Goal: Transaction & Acquisition: Book appointment/travel/reservation

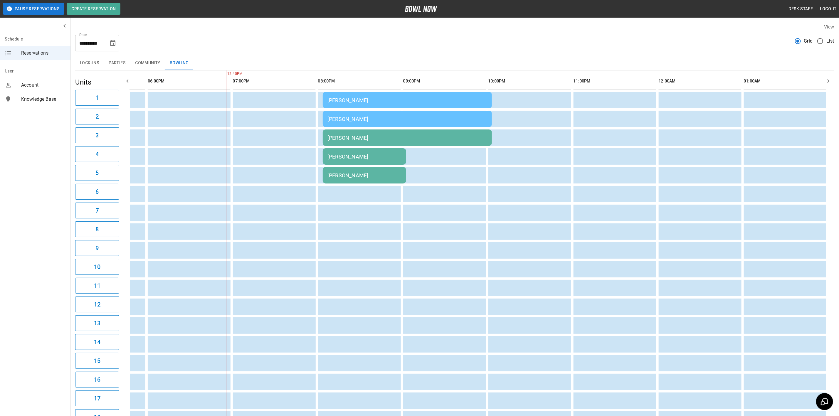
click at [112, 48] on button "Choose date, selected date is Aug 30, 2025" at bounding box center [113, 43] width 12 height 12
click at [128, 63] on icon "Next month" at bounding box center [128, 60] width 7 height 7
click at [124, 119] on button "27" at bounding box center [125, 118] width 11 height 11
type input "**********"
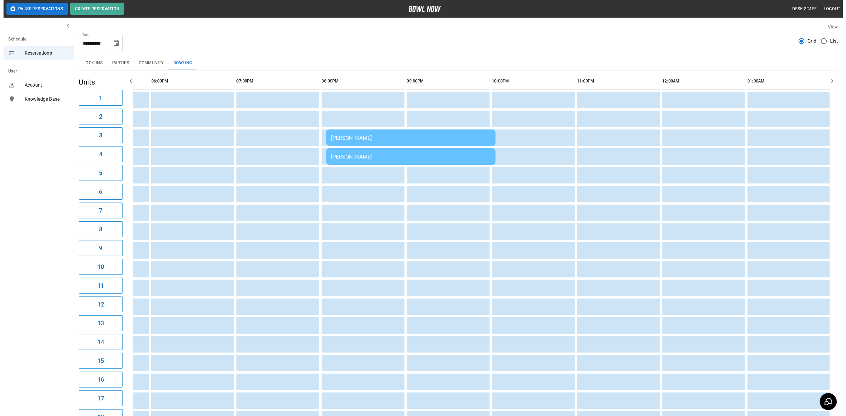
scroll to position [0, 255]
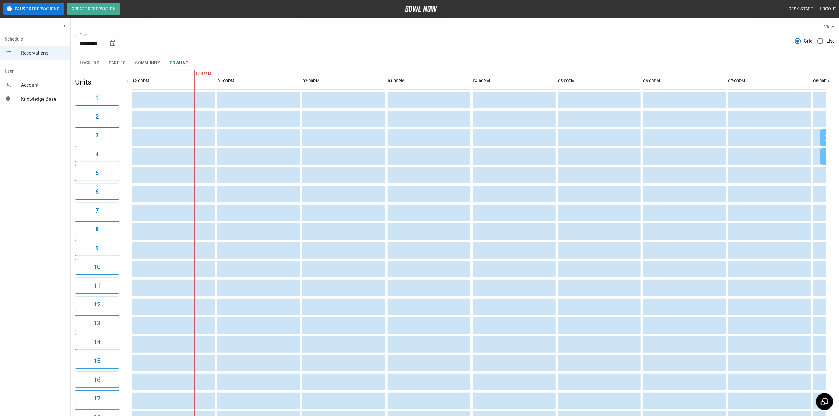
click at [115, 62] on button "Parties" at bounding box center [117, 63] width 26 height 14
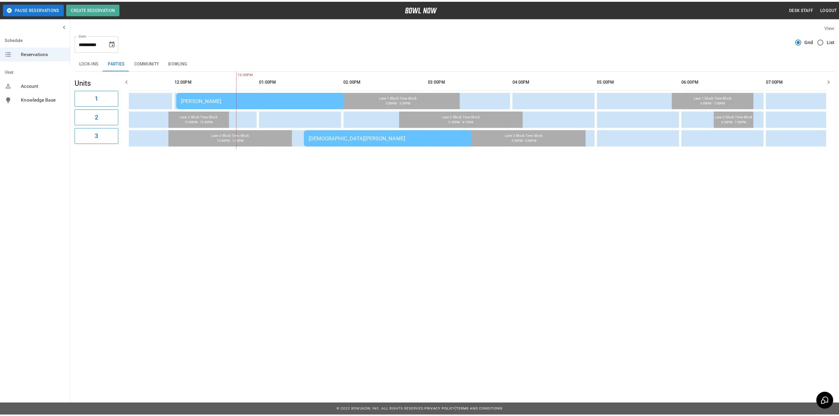
scroll to position [0, 212]
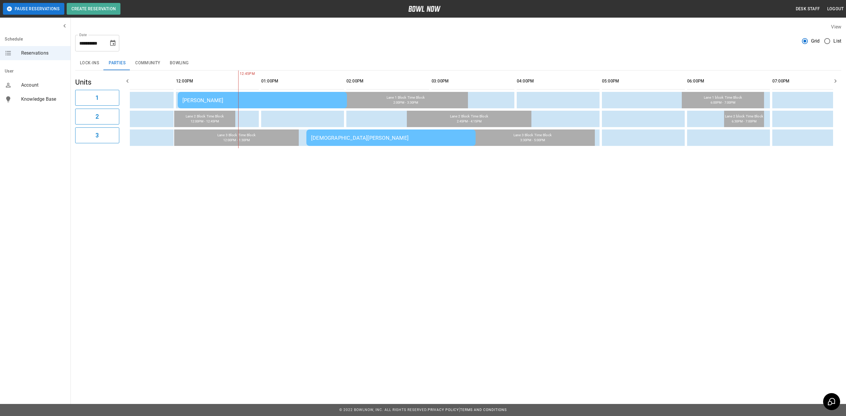
click at [176, 63] on button "Bowling" at bounding box center [179, 63] width 28 height 14
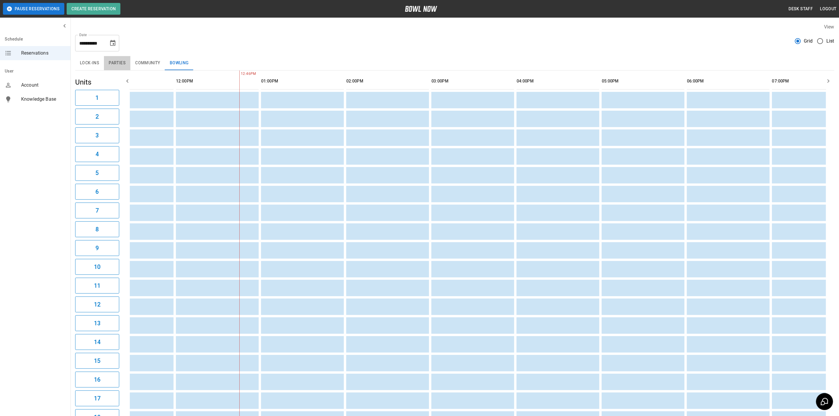
click at [122, 64] on button "Parties" at bounding box center [117, 63] width 26 height 14
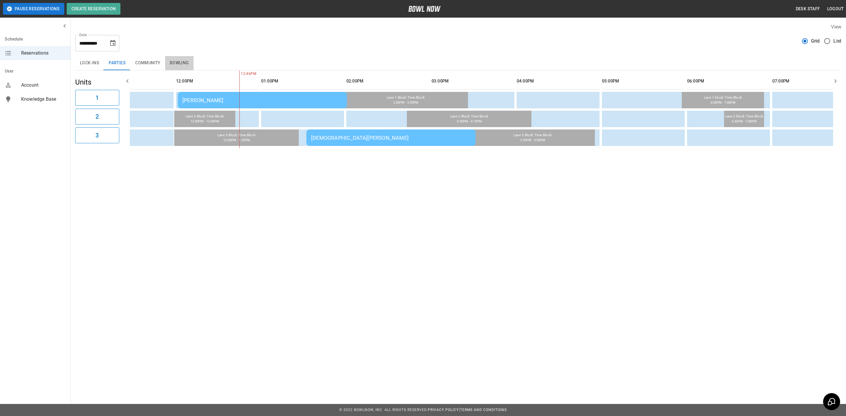
click at [181, 64] on button "Bowling" at bounding box center [179, 63] width 28 height 14
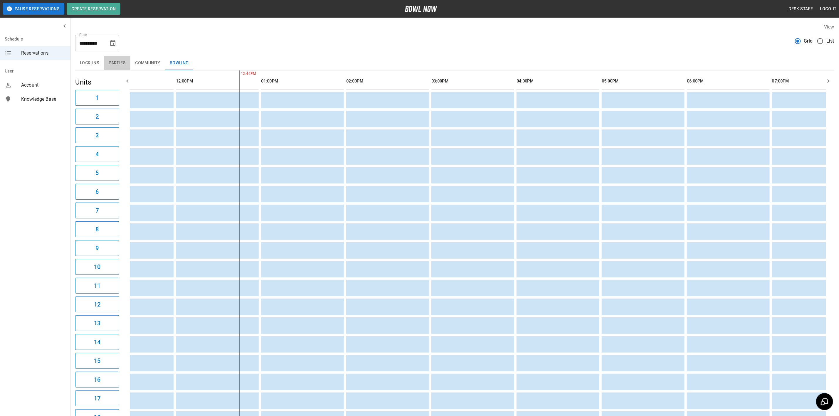
click at [124, 67] on button "Parties" at bounding box center [117, 63] width 26 height 14
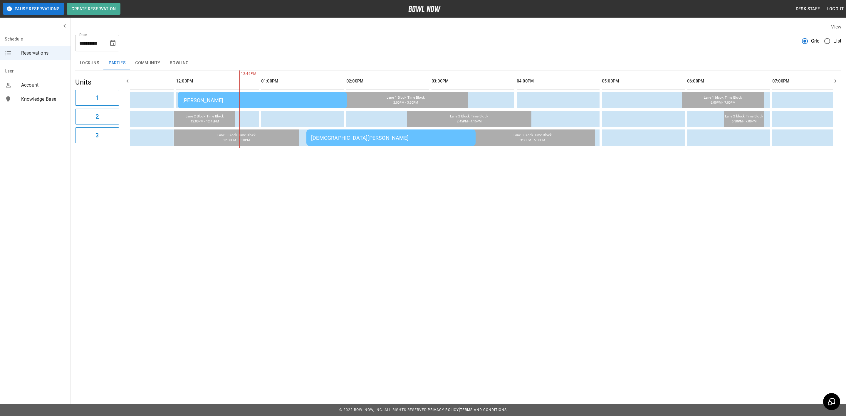
click at [178, 60] on button "Bowling" at bounding box center [179, 63] width 28 height 14
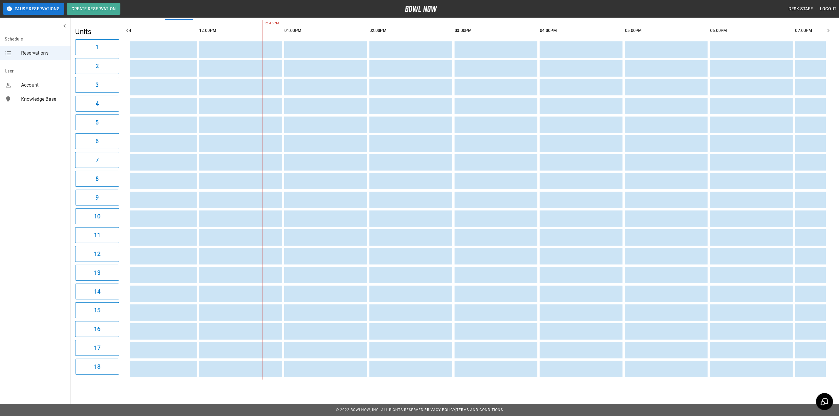
scroll to position [0, 166]
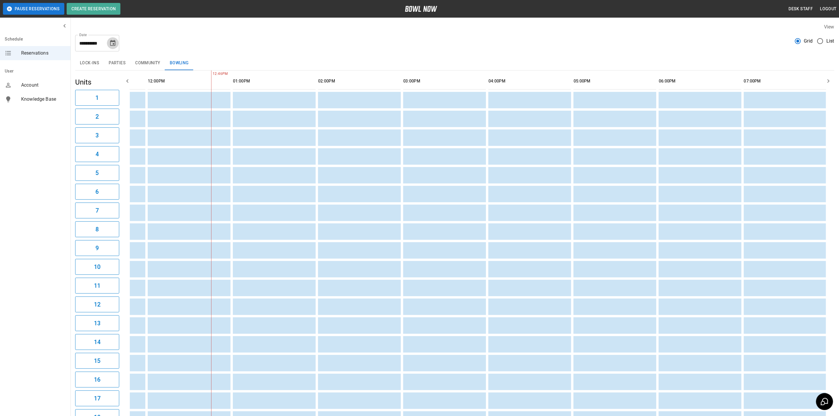
click at [111, 47] on button "Choose date, selected date is Sep 27, 2025" at bounding box center [113, 43] width 12 height 12
click at [111, 40] on icon "Choose date, selected date is Sep 27, 2025" at bounding box center [112, 43] width 7 height 7
click at [141, 35] on div "**********" at bounding box center [454, 40] width 759 height 21
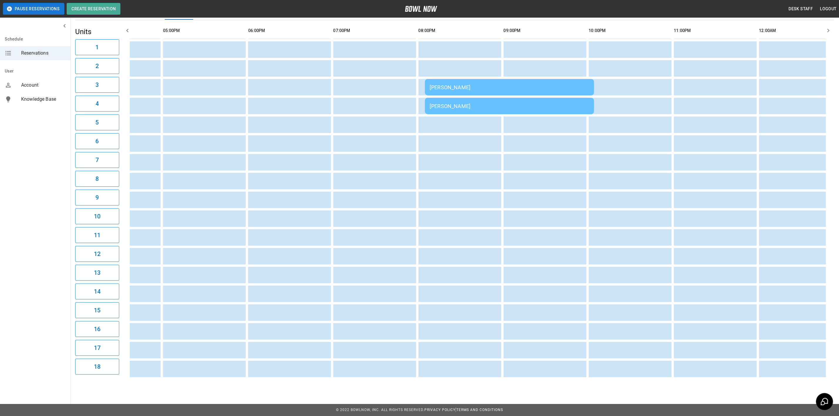
scroll to position [0, 653]
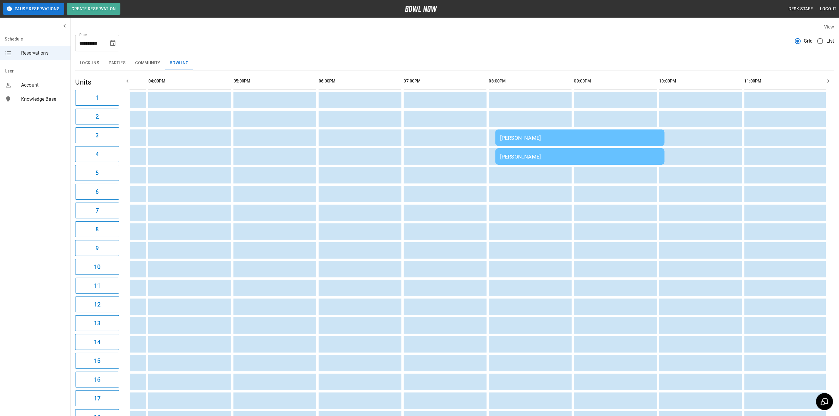
click at [121, 62] on button "Parties" at bounding box center [117, 63] width 26 height 14
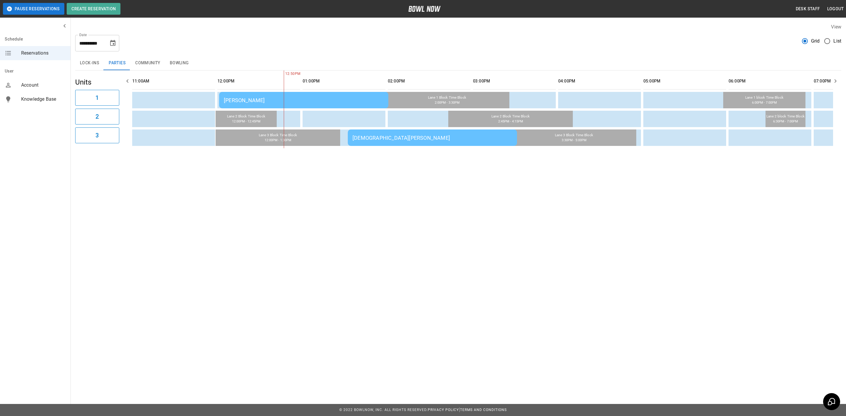
scroll to position [0, 168]
click at [111, 43] on icon "Choose date, selected date is Sep 27, 2025" at bounding box center [112, 43] width 7 height 7
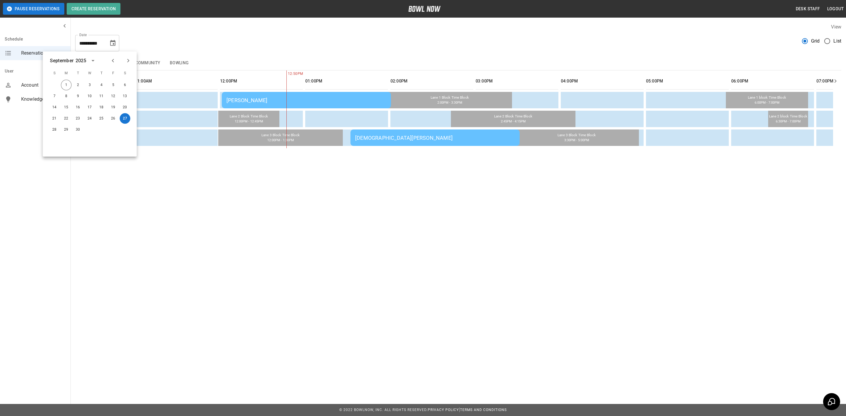
click at [231, 99] on div "[PERSON_NAME]" at bounding box center [306, 100] width 160 height 6
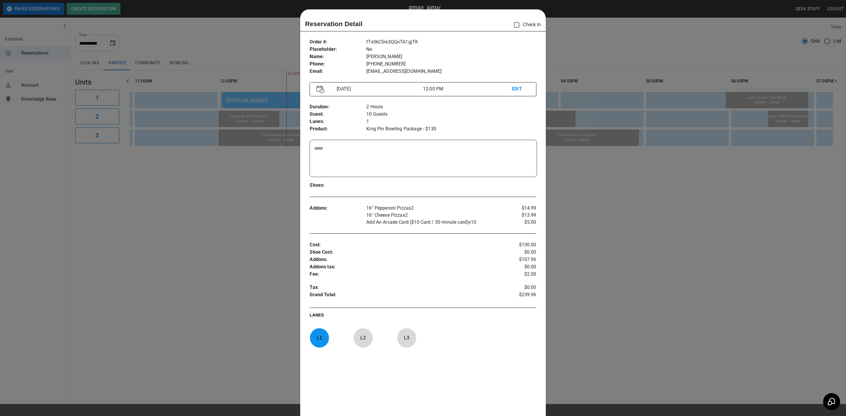
scroll to position [9, 0]
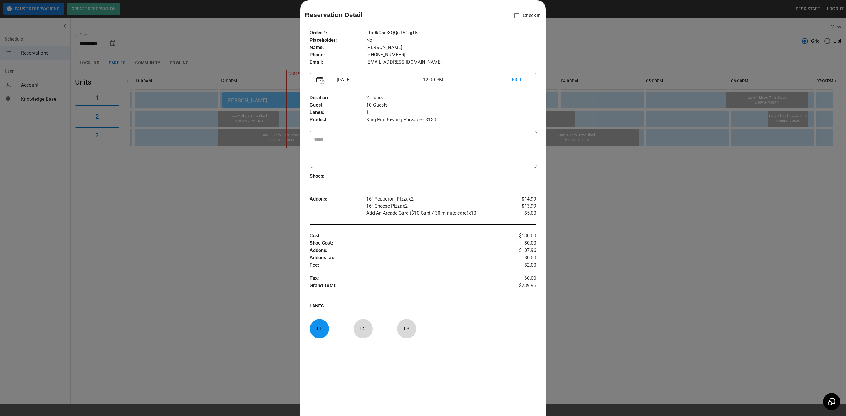
click at [260, 159] on div at bounding box center [423, 208] width 846 height 416
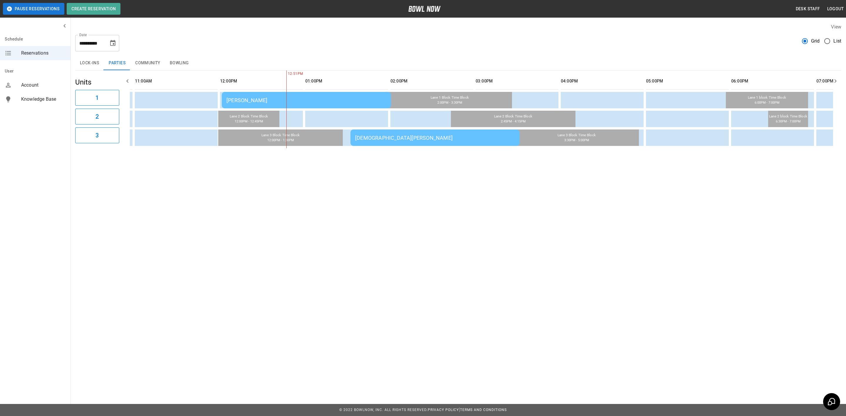
click at [116, 45] on button "Choose date, selected date is Sep 27, 2025" at bounding box center [113, 43] width 12 height 12
click at [131, 63] on icon "Next month" at bounding box center [128, 60] width 7 height 7
click at [134, 38] on div "**********" at bounding box center [458, 40] width 766 height 21
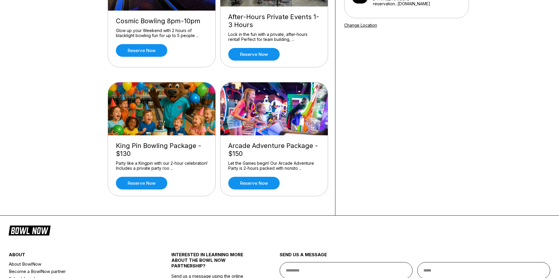
scroll to position [117, 0]
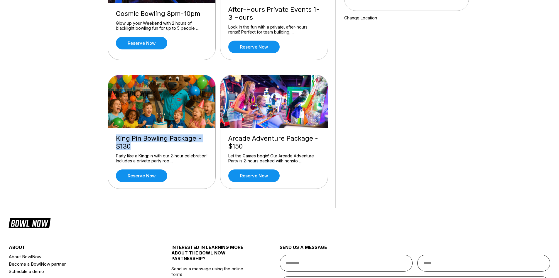
drag, startPoint x: 115, startPoint y: 137, endPoint x: 132, endPoint y: 144, distance: 19.0
click at [132, 144] on div "King Pin Bowling Package - $130 Party like a Kingpin with our 2-hour celebratio…" at bounding box center [161, 158] width 107 height 60
click at [132, 144] on div "King Pin Bowling Package - $130" at bounding box center [162, 142] width 92 height 16
drag, startPoint x: 225, startPoint y: 137, endPoint x: 242, endPoint y: 147, distance: 19.3
click at [242, 147] on div "Arcade Adventure Package - $150 Let the Games begin! Our Arcade Adventure Party…" at bounding box center [274, 158] width 107 height 60
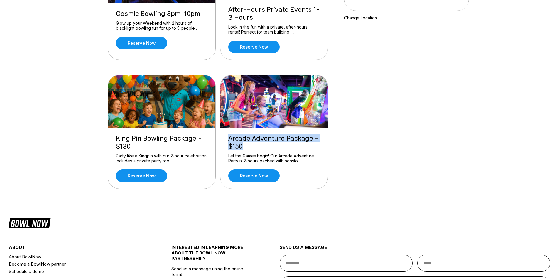
click at [241, 146] on div "Arcade Adventure Package - $150" at bounding box center [274, 142] width 92 height 16
click at [117, 142] on div "King Pin Bowling Package - $130" at bounding box center [162, 142] width 92 height 16
drag, startPoint x: 116, startPoint y: 137, endPoint x: 144, endPoint y: 151, distance: 31.8
click at [144, 151] on div "King Pin Bowling Package - $130 Party like a Kingpin with our 2-hour celebratio…" at bounding box center [161, 158] width 107 height 60
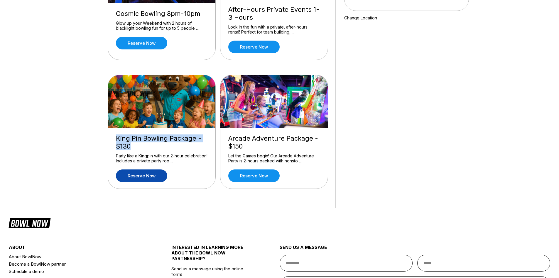
click at [147, 174] on link "Reserve now" at bounding box center [141, 175] width 51 height 13
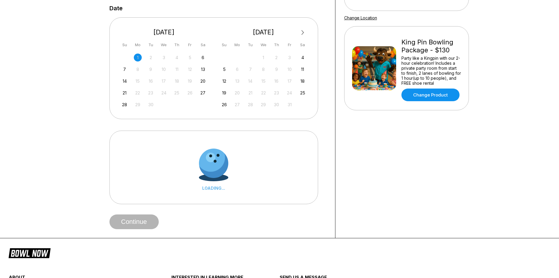
scroll to position [0, 0]
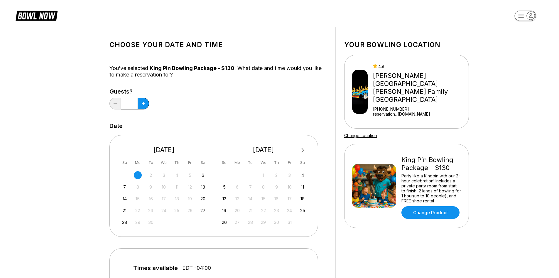
drag, startPoint x: 203, startPoint y: 210, endPoint x: 185, endPoint y: 209, distance: 18.5
click at [203, 210] on div "27" at bounding box center [203, 210] width 8 height 8
click at [131, 102] on input "*" at bounding box center [129, 103] width 17 height 12
click at [144, 104] on icon at bounding box center [143, 103] width 3 height 3
click at [143, 104] on icon at bounding box center [143, 103] width 3 height 3
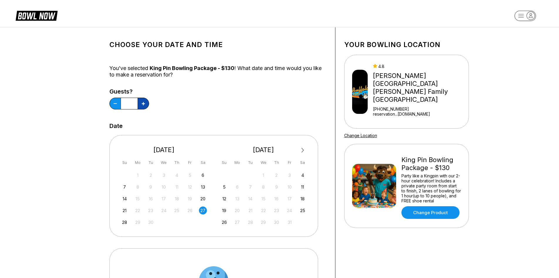
click at [143, 104] on icon at bounding box center [143, 103] width 3 height 3
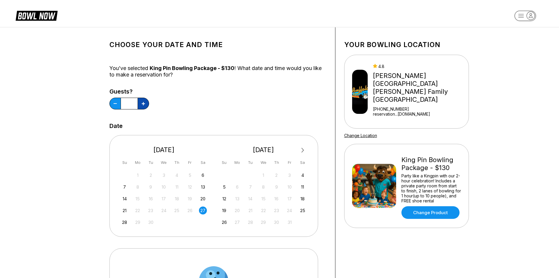
click at [143, 104] on icon at bounding box center [143, 103] width 3 height 3
type input "**"
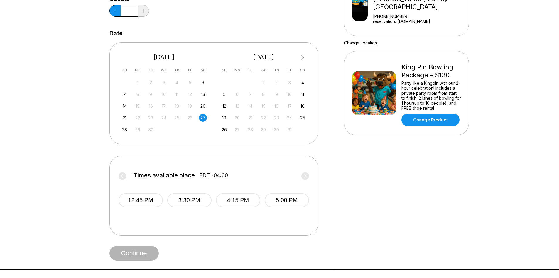
scroll to position [88, 0]
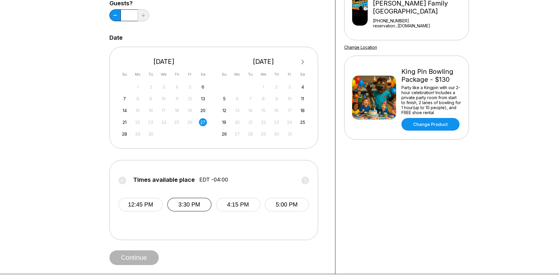
click at [185, 202] on button "3:30 PM" at bounding box center [189, 204] width 44 height 14
drag, startPoint x: 148, startPoint y: 209, endPoint x: 151, endPoint y: 233, distance: 23.6
click at [148, 209] on button "12:45 PM" at bounding box center [141, 204] width 44 height 14
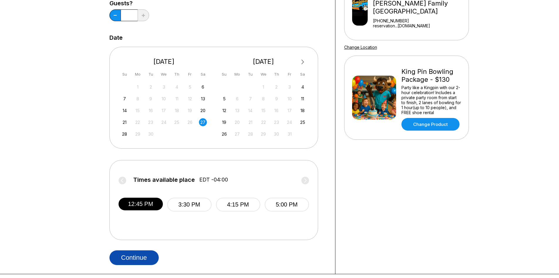
click at [149, 261] on button "Continue" at bounding box center [134, 257] width 49 height 15
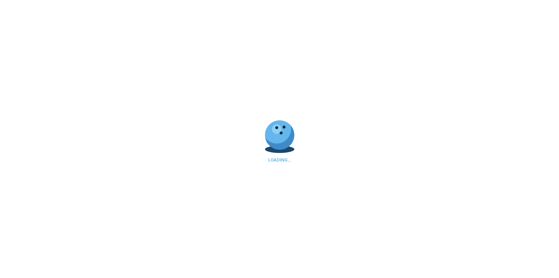
select select "**"
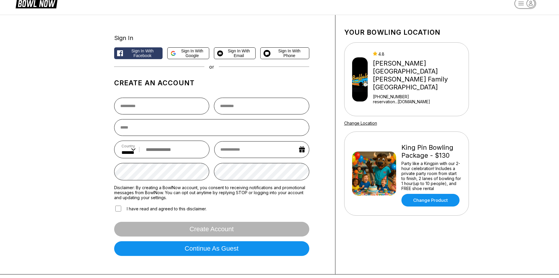
scroll to position [0, 0]
